Goal: Task Accomplishment & Management: Use online tool/utility

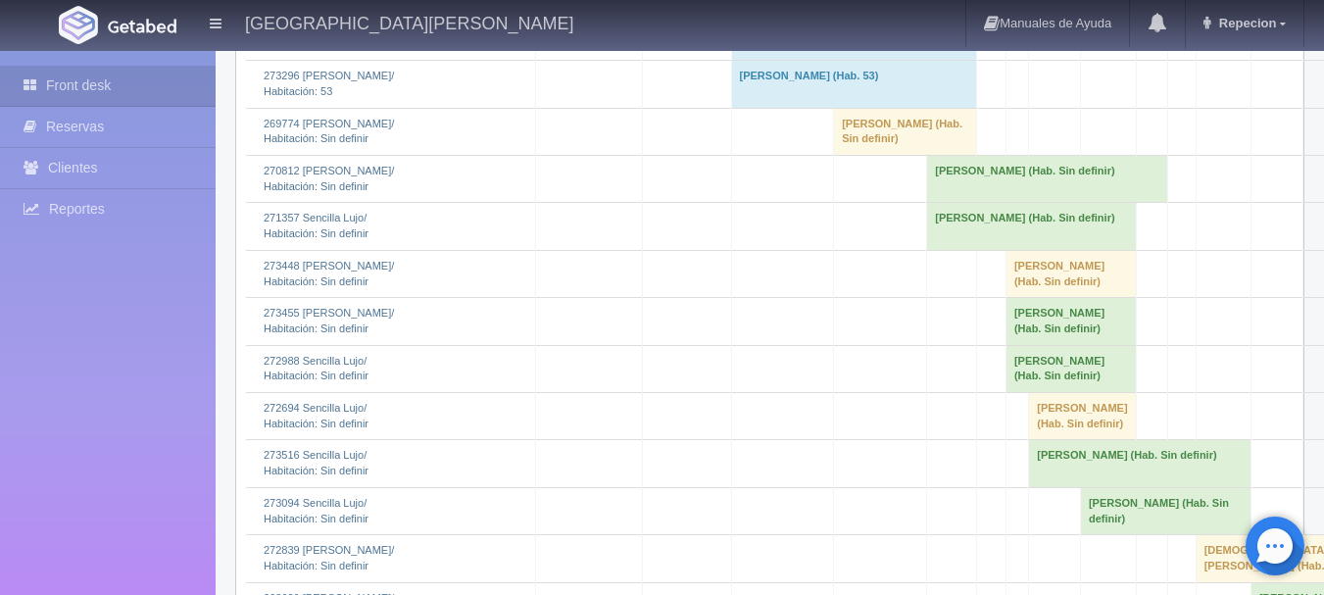
scroll to position [2395, 0]
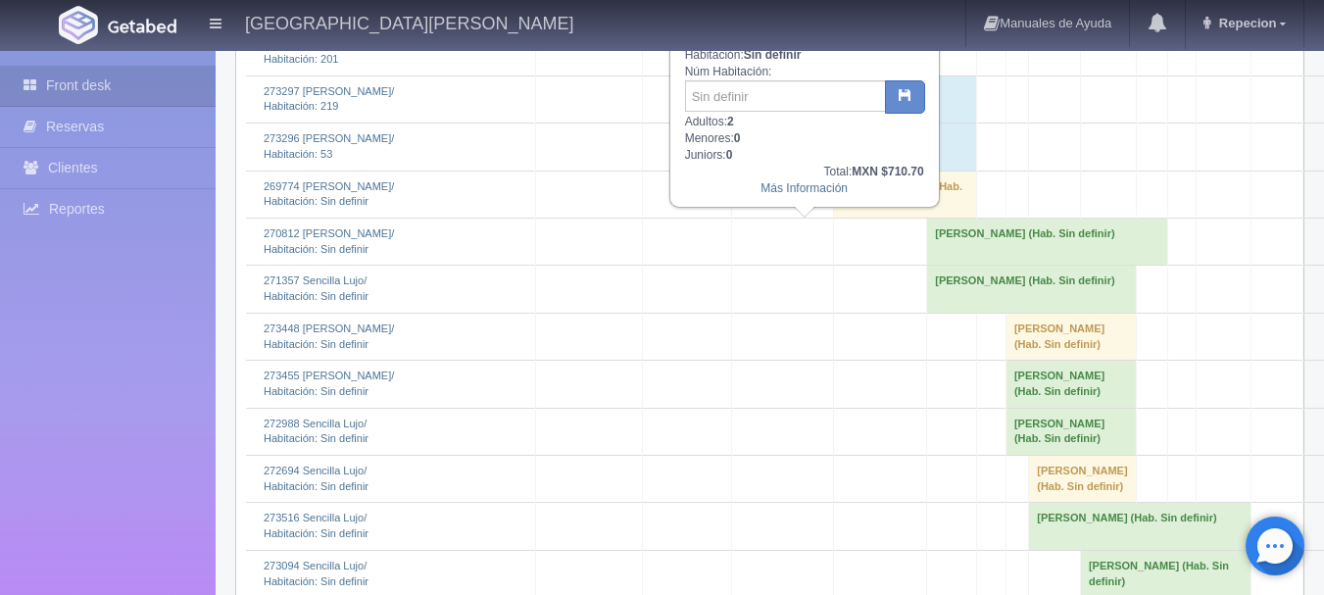
scroll to position [2199, 0]
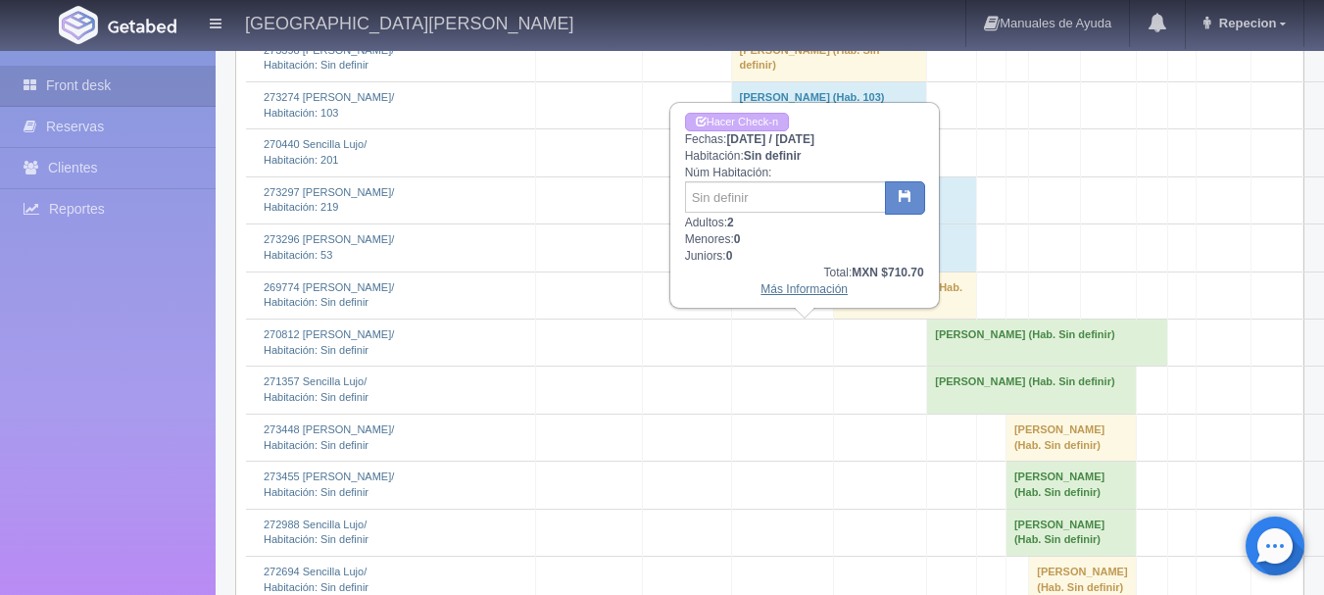
click at [789, 296] on link "Más Información" at bounding box center [804, 289] width 87 height 14
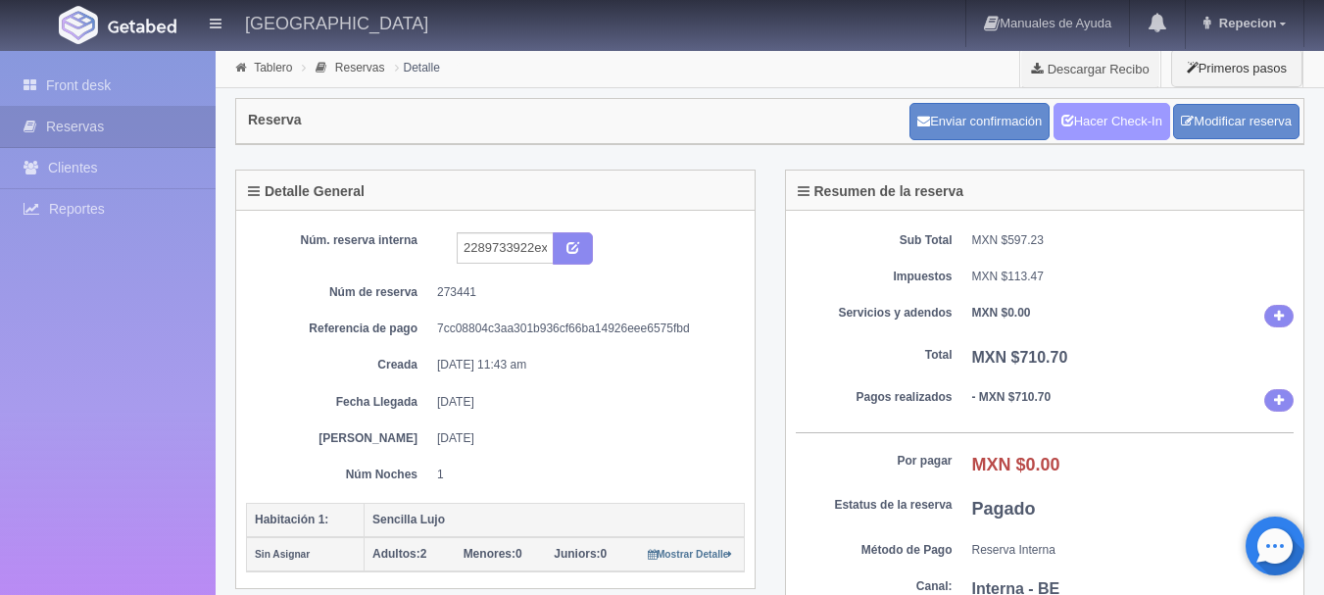
click at [1109, 113] on link "Hacer Check-In" at bounding box center [1112, 121] width 117 height 37
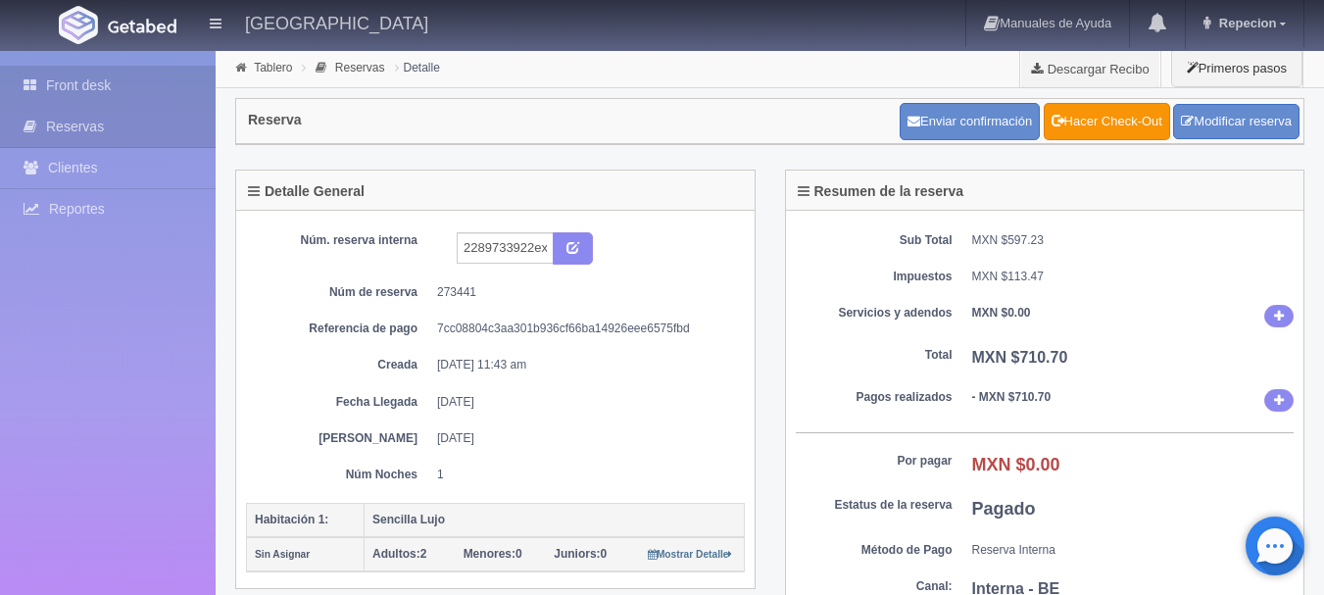
click at [64, 80] on link "Front desk" at bounding box center [108, 86] width 216 height 40
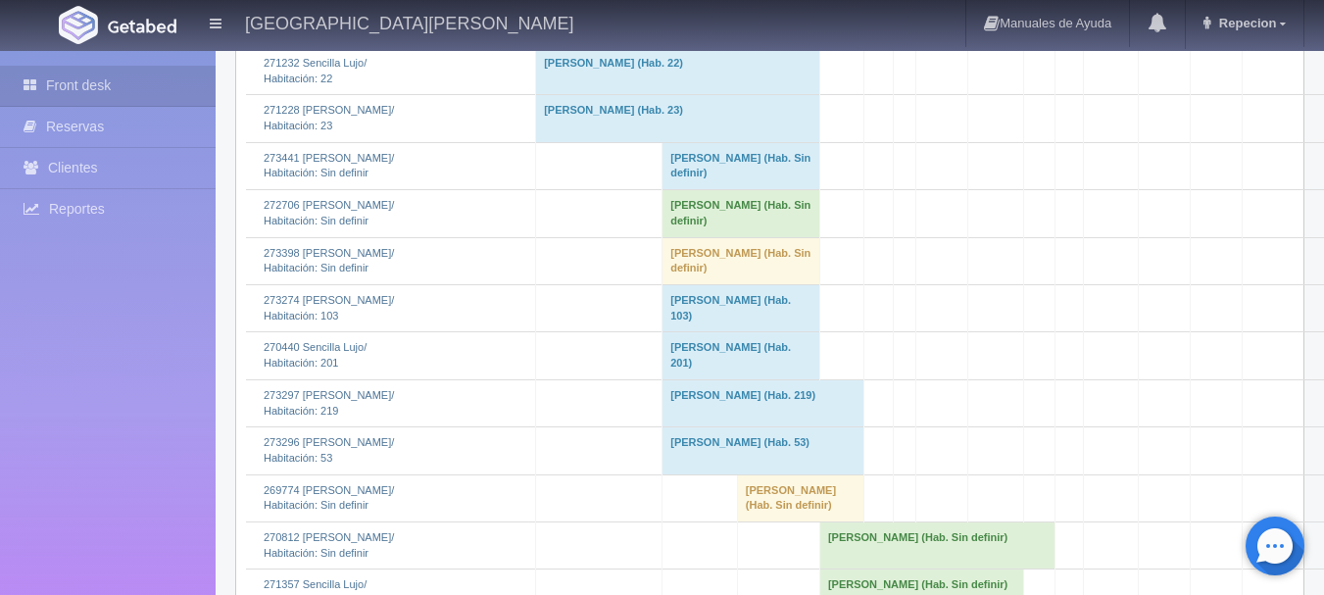
scroll to position [1618, 0]
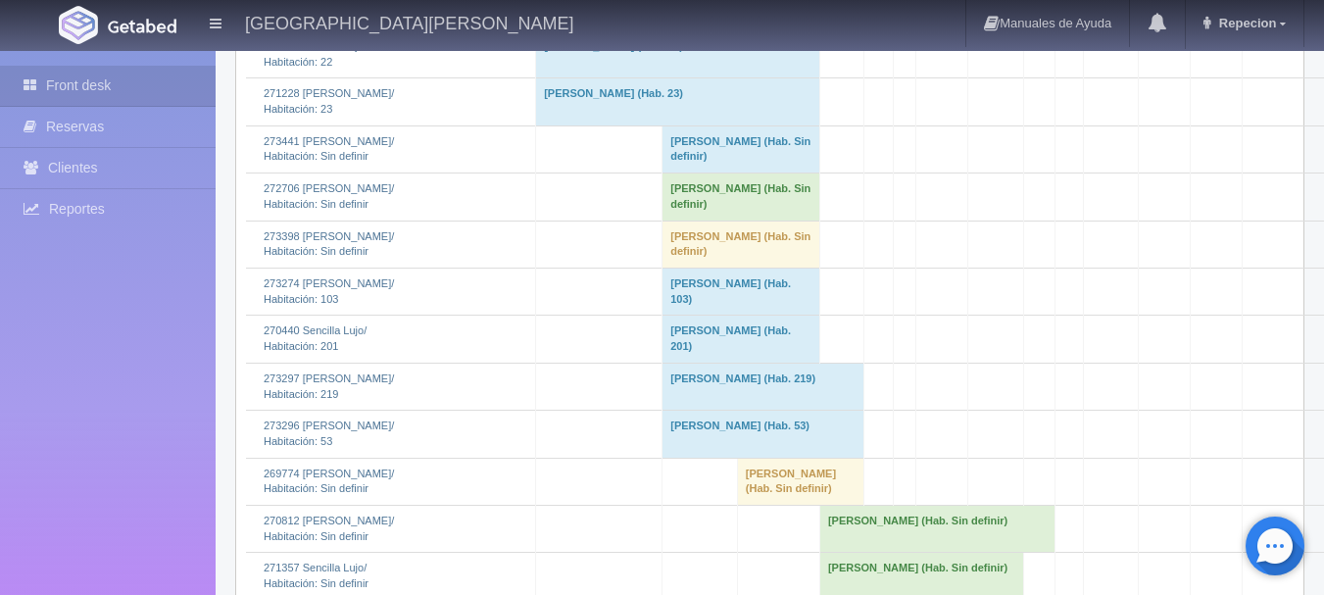
click at [706, 173] on td "Mauricio Alfonso (Hab. Sin definir)" at bounding box center [742, 148] width 158 height 47
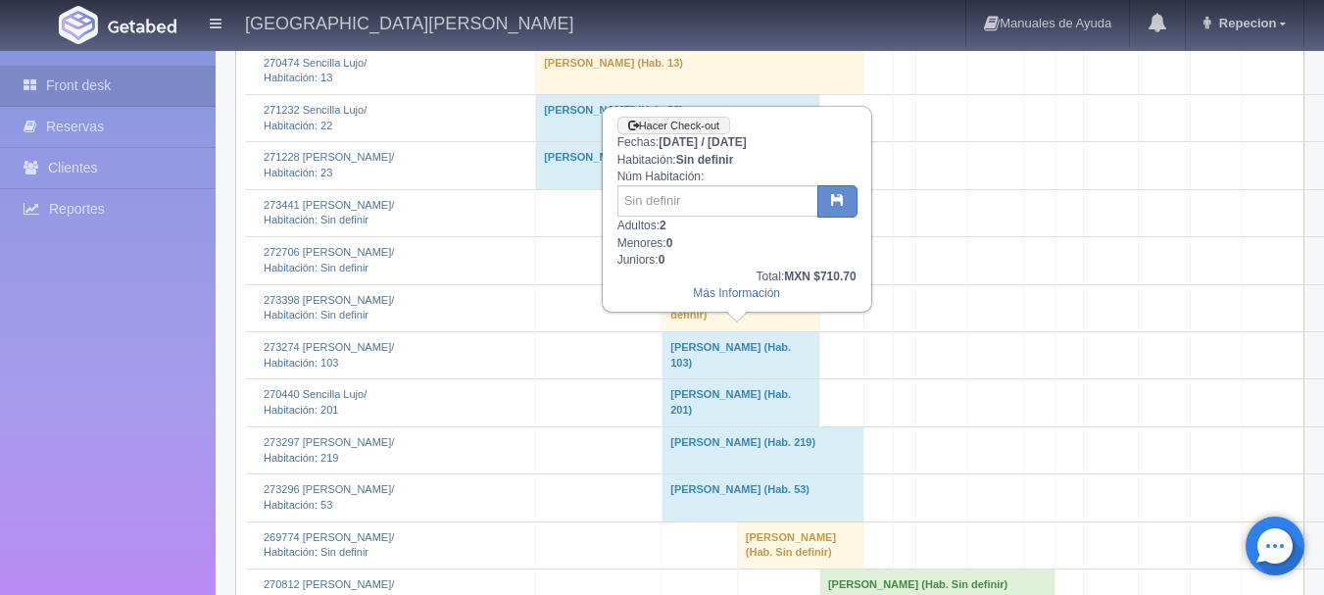
scroll to position [1520, 0]
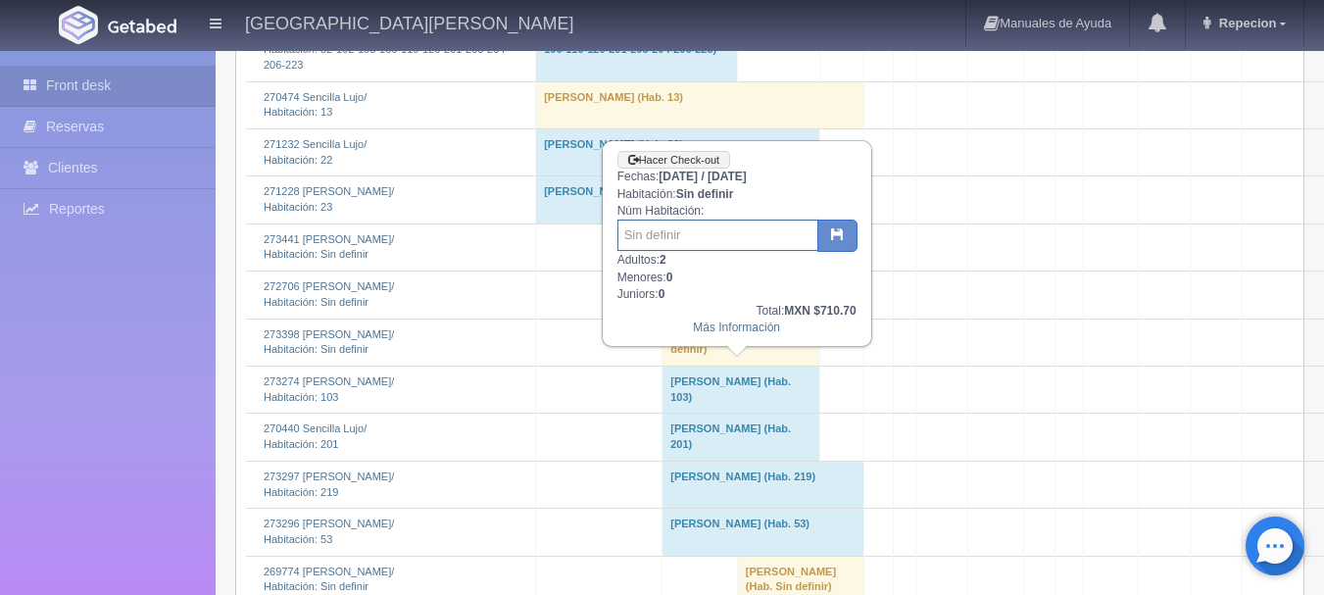
click at [689, 246] on input "text" at bounding box center [718, 235] width 201 height 31
type input "43"
click at [836, 240] on icon "button" at bounding box center [837, 233] width 13 height 13
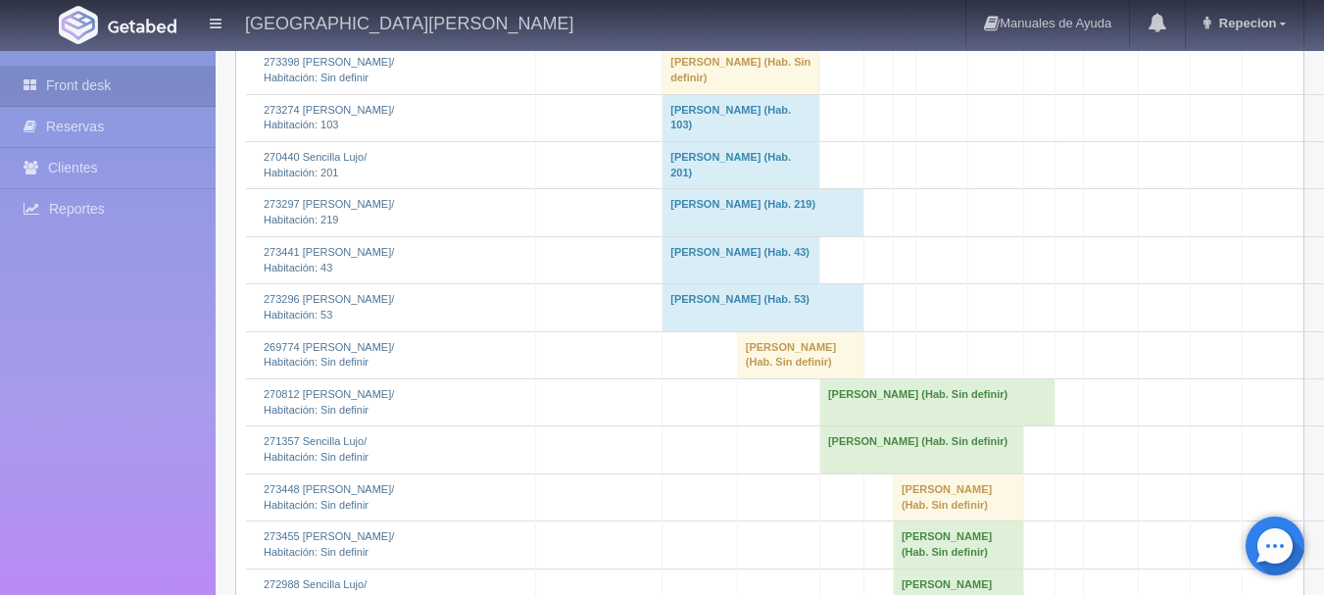
scroll to position [1471, 0]
